Goal: Task Accomplishment & Management: Use online tool/utility

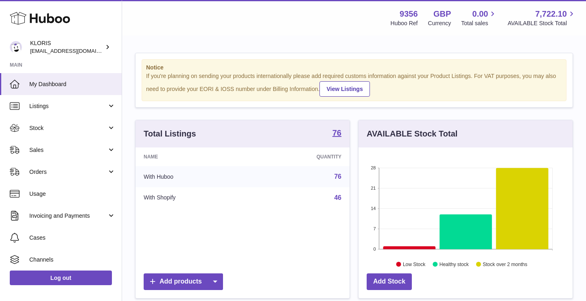
scroll to position [127, 214]
click at [58, 155] on link "Sales" at bounding box center [61, 150] width 122 height 22
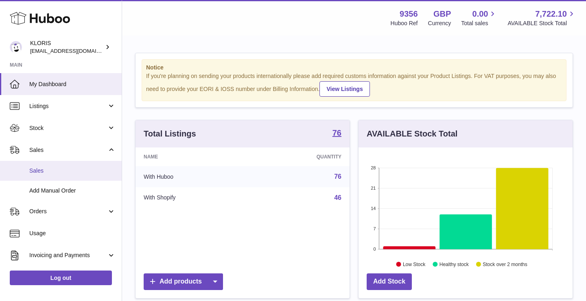
click at [49, 170] on span "Sales" at bounding box center [72, 171] width 86 height 8
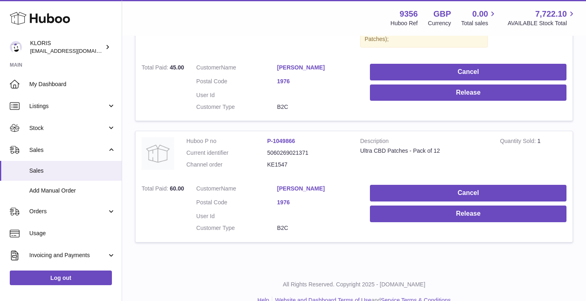
scroll to position [596, 0]
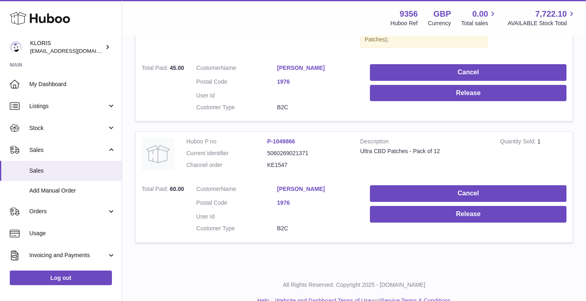
click at [285, 199] on link "1976" at bounding box center [317, 203] width 81 height 8
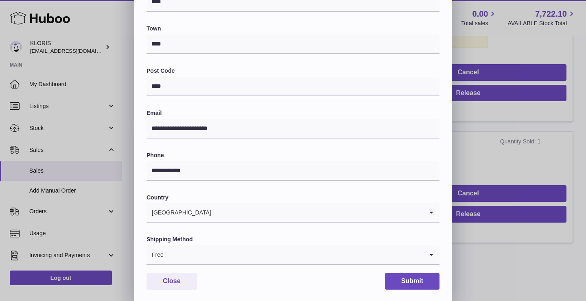
scroll to position [198, 0]
click at [179, 275] on button "Close" at bounding box center [171, 281] width 50 height 17
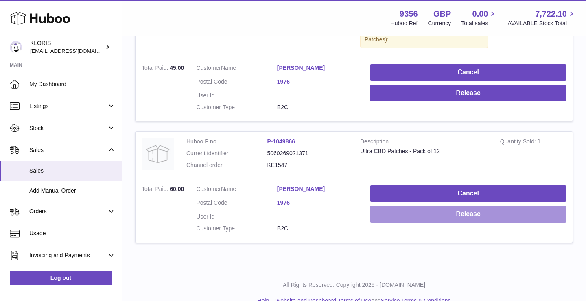
click at [477, 206] on button "Release" at bounding box center [468, 214] width 196 height 17
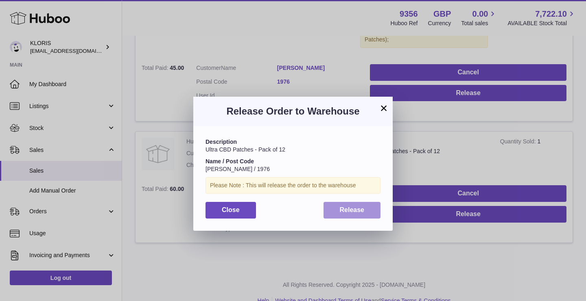
click at [362, 209] on span "Release" at bounding box center [352, 210] width 25 height 7
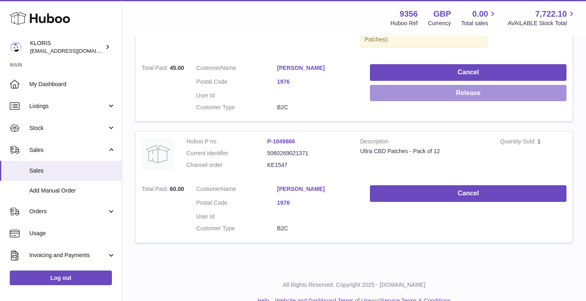
click at [455, 85] on button "Release" at bounding box center [468, 93] width 196 height 17
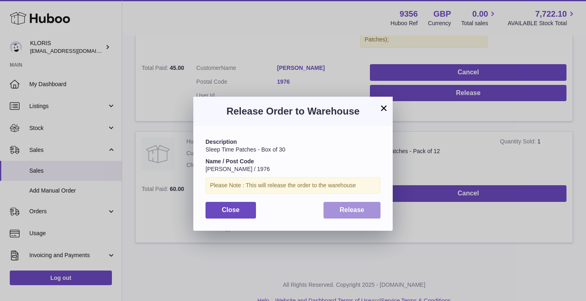
click at [355, 207] on span "Release" at bounding box center [352, 210] width 25 height 7
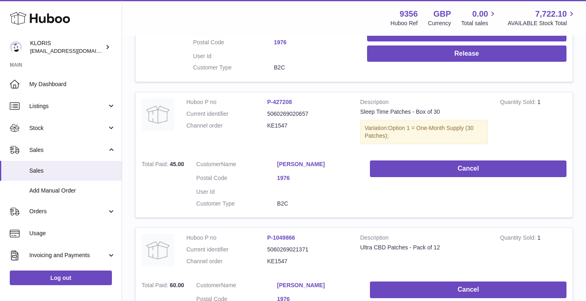
scroll to position [475, 0]
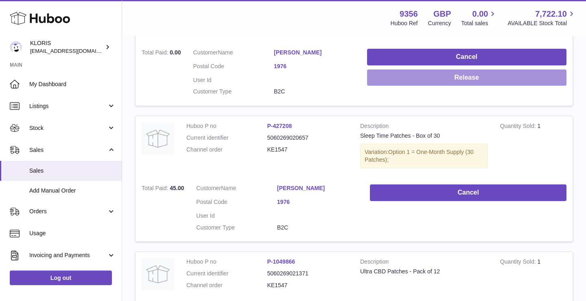
click at [481, 73] on button "Release" at bounding box center [466, 78] width 199 height 17
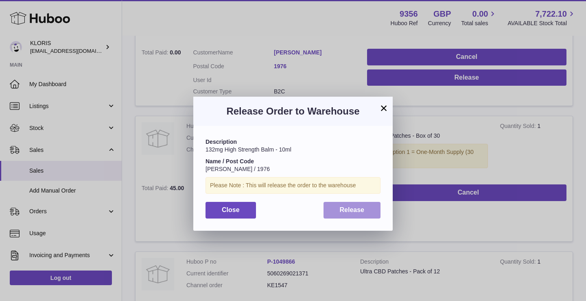
click at [359, 210] on span "Release" at bounding box center [352, 210] width 25 height 7
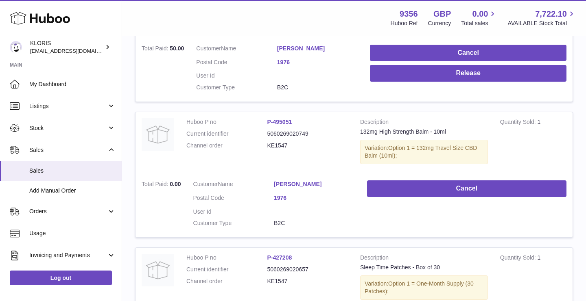
scroll to position [333, 0]
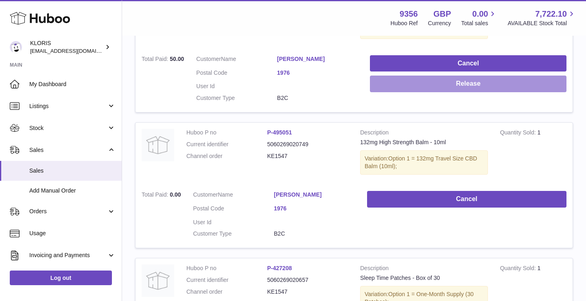
click at [484, 83] on button "Release" at bounding box center [468, 84] width 196 height 17
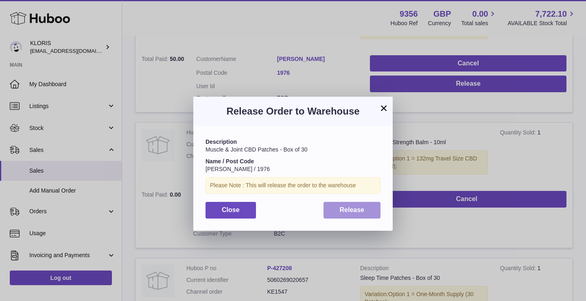
click at [361, 207] on span "Release" at bounding box center [352, 210] width 25 height 7
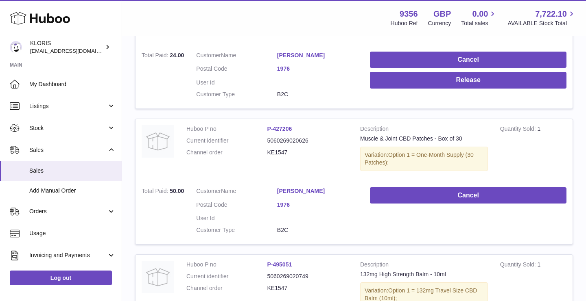
scroll to position [176, 0]
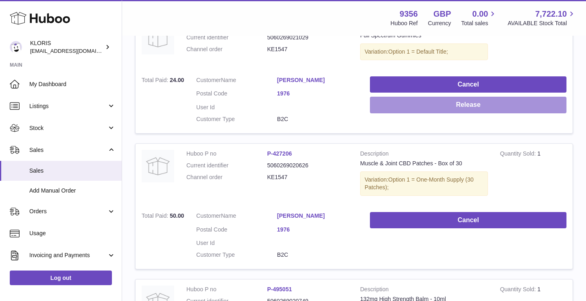
click at [487, 105] on button "Release" at bounding box center [468, 105] width 196 height 17
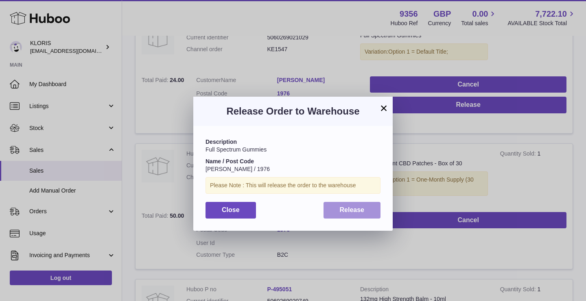
click at [360, 204] on button "Release" at bounding box center [351, 210] width 57 height 17
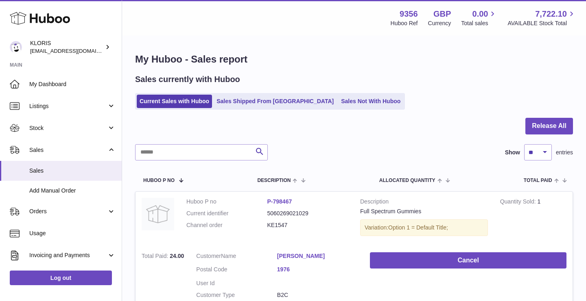
scroll to position [0, 0]
click at [338, 103] on link "Sales Not With Huboo" at bounding box center [370, 101] width 65 height 13
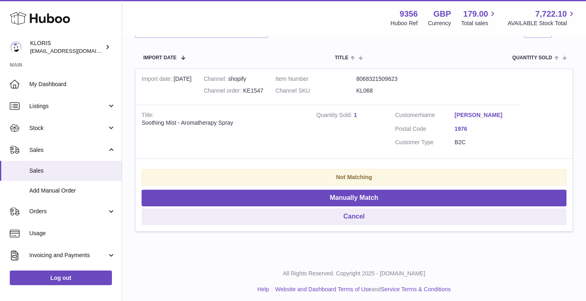
scroll to position [140, 0]
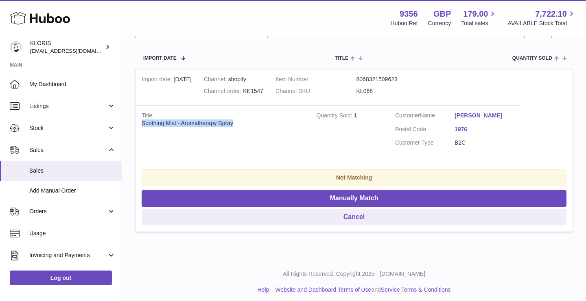
drag, startPoint x: 142, startPoint y: 122, endPoint x: 254, endPoint y: 122, distance: 112.2
click at [254, 122] on div "Soothing Mist - Aromatherapy Spray" at bounding box center [223, 124] width 163 height 8
copy div "Soothing Mist - Aromatherapy Spray"
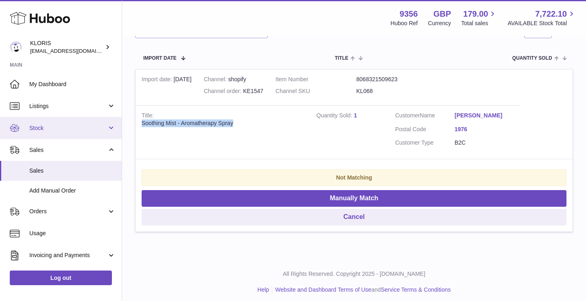
click at [68, 126] on span "Stock" at bounding box center [68, 128] width 78 height 8
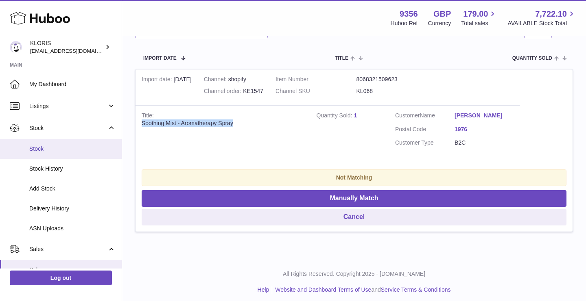
click at [56, 149] on span "Stock" at bounding box center [72, 149] width 86 height 8
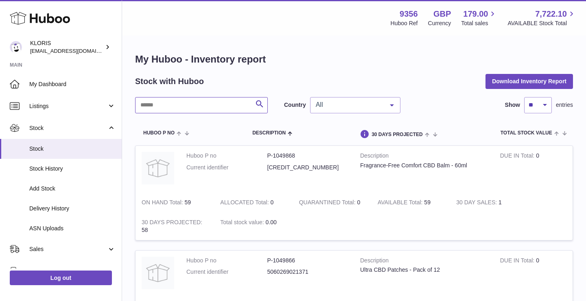
click at [172, 106] on input "text" at bounding box center [201, 105] width 133 height 16
paste input "**********"
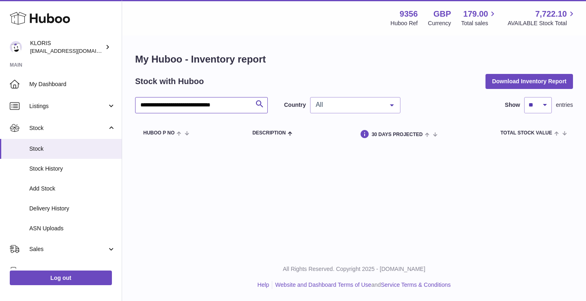
drag, startPoint x: 242, startPoint y: 105, endPoint x: 176, endPoint y: 103, distance: 65.9
click at [176, 103] on input "**********" at bounding box center [201, 105] width 133 height 16
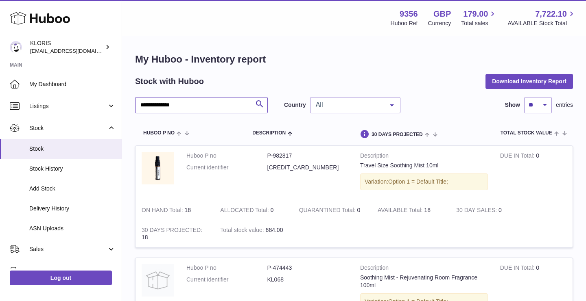
click at [182, 104] on input "**********" at bounding box center [201, 105] width 133 height 16
type input "*"
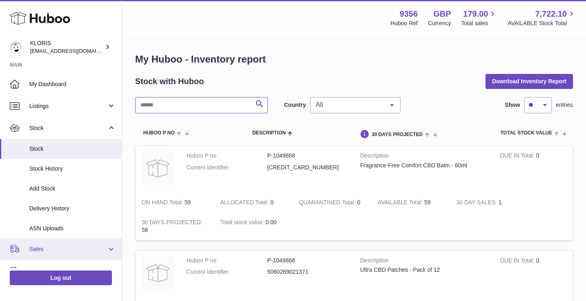
scroll to position [55, 0]
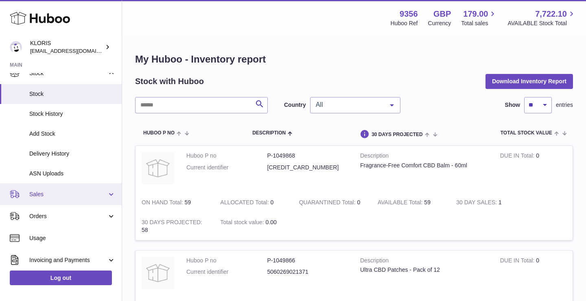
click at [78, 188] on link "Sales" at bounding box center [61, 194] width 122 height 22
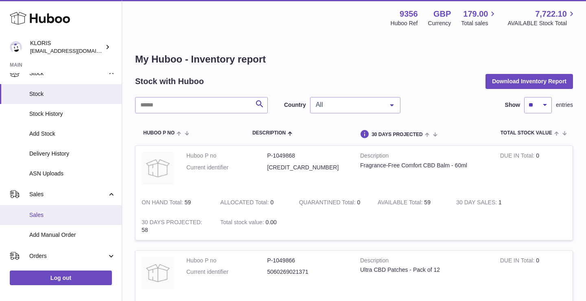
click at [63, 211] on span "Sales" at bounding box center [72, 215] width 86 height 8
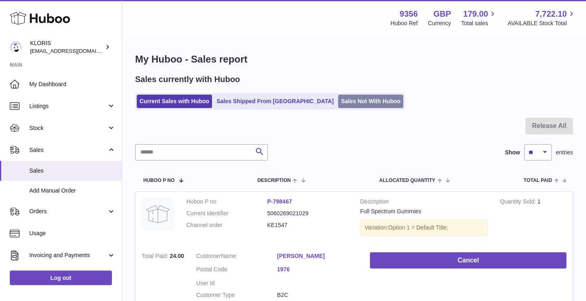
click at [338, 97] on link "Sales Not With Huboo" at bounding box center [370, 101] width 65 height 13
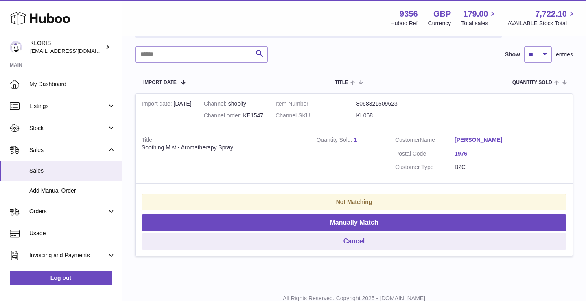
scroll to position [121, 0]
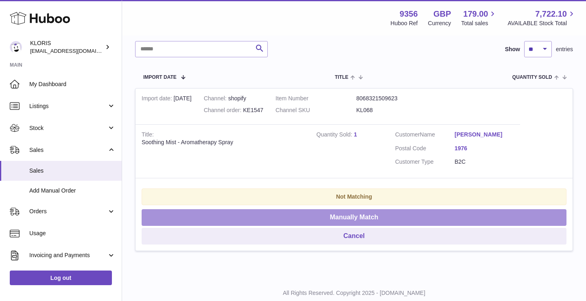
click at [438, 215] on button "Manually Match" at bounding box center [354, 217] width 425 height 17
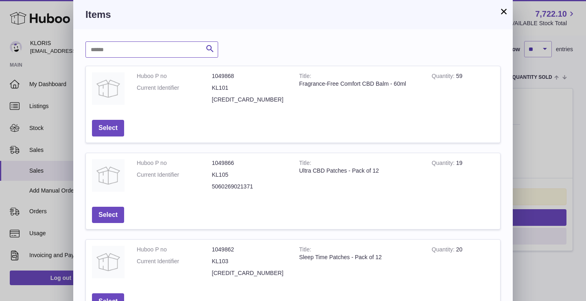
click at [162, 53] on input "text" at bounding box center [151, 49] width 133 height 16
type input "****"
click at [208, 47] on icon "submit" at bounding box center [210, 49] width 10 height 10
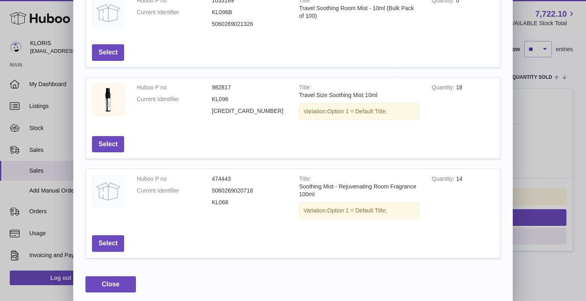
scroll to position [75, 0]
click at [110, 239] on button "Select" at bounding box center [108, 244] width 32 height 17
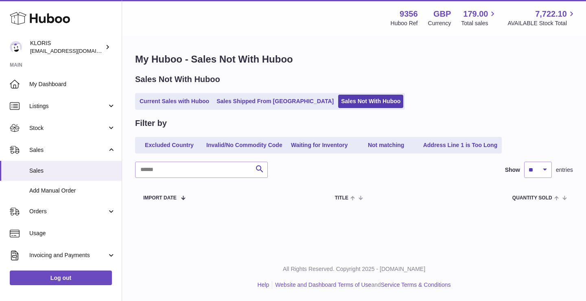
scroll to position [0, 0]
click at [178, 100] on link "Current Sales with Huboo" at bounding box center [174, 101] width 75 height 13
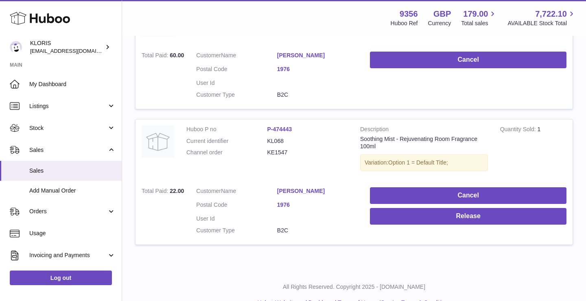
scroll to position [729, 0]
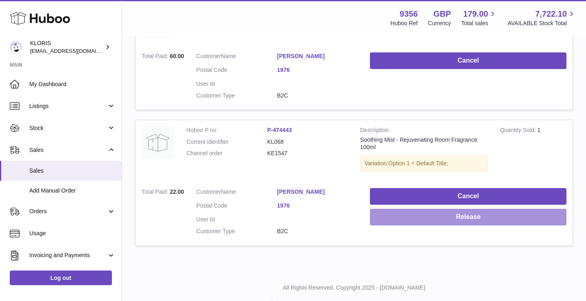
click at [392, 209] on button "Release" at bounding box center [468, 217] width 196 height 17
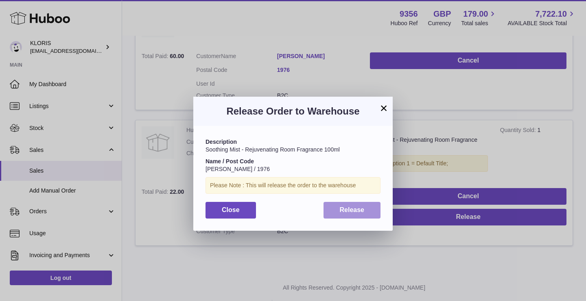
click at [359, 207] on span "Release" at bounding box center [352, 210] width 25 height 7
